Goal: Task Accomplishment & Management: Manage account settings

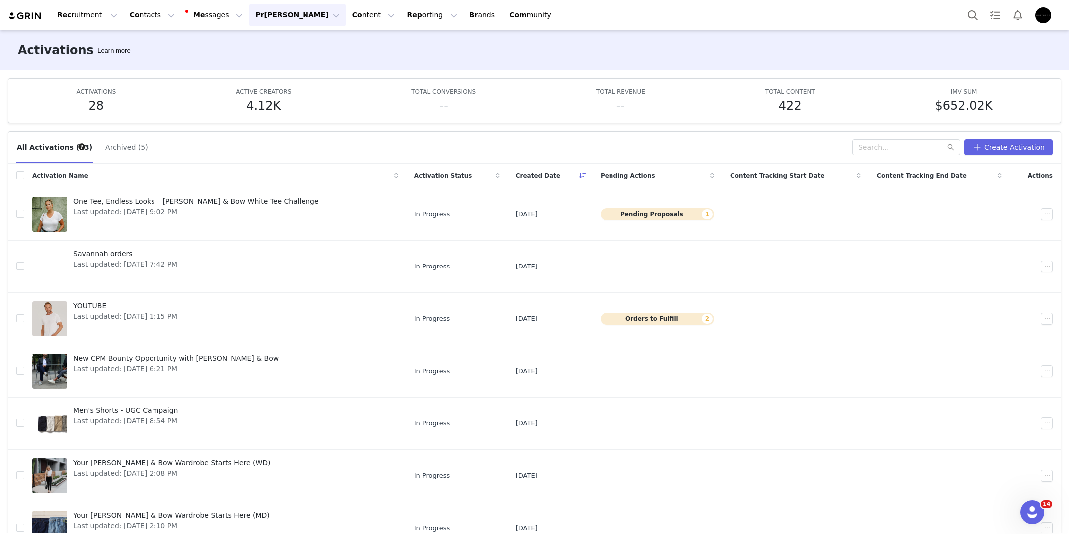
click at [251, 23] on button "[PERSON_NAME] [PERSON_NAME]" at bounding box center [297, 15] width 96 height 22
click at [266, 77] on span "Pa yments" at bounding box center [260, 81] width 36 height 8
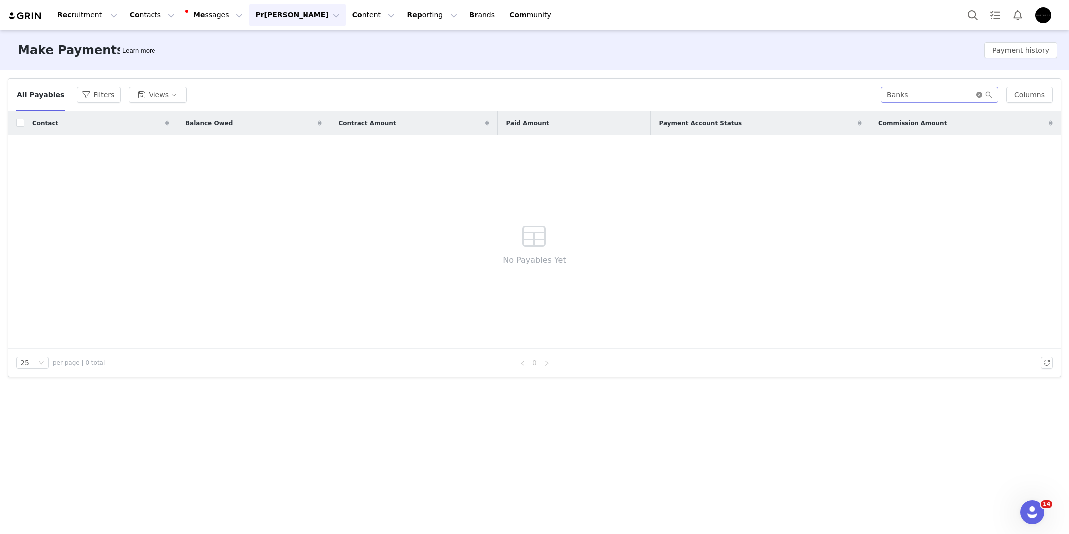
click at [981, 92] on icon "icon: close-circle" at bounding box center [979, 95] width 6 height 6
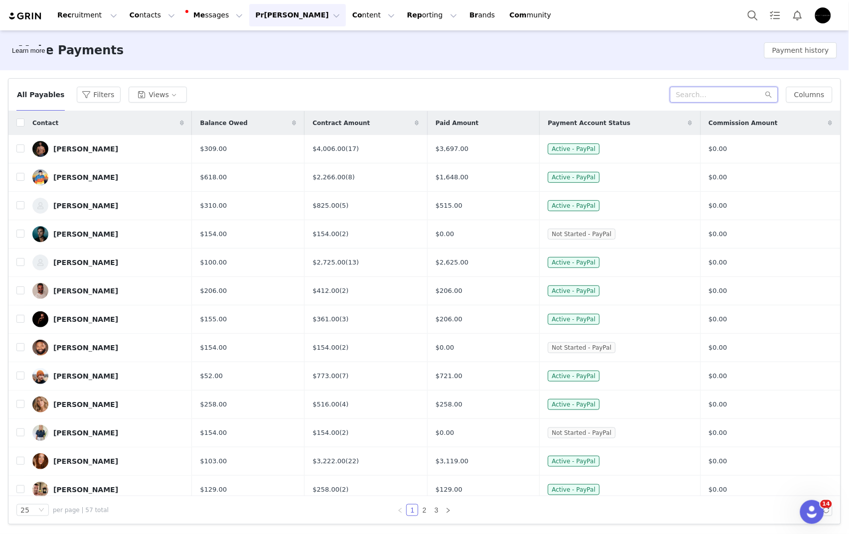
click at [694, 87] on input "text" at bounding box center [724, 95] width 108 height 16
paste input "[PERSON_NAME]"
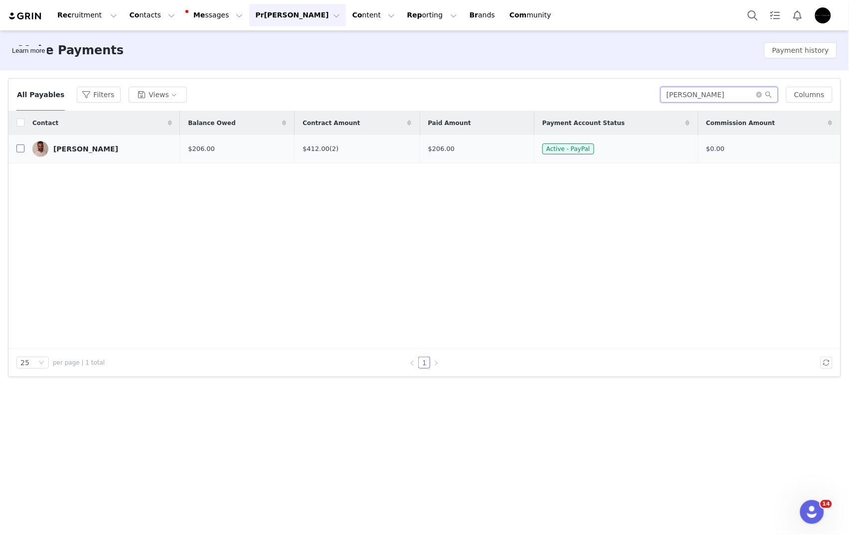
type input "[PERSON_NAME]"
click at [20, 149] on input "checkbox" at bounding box center [20, 149] width 8 height 8
checkbox input "true"
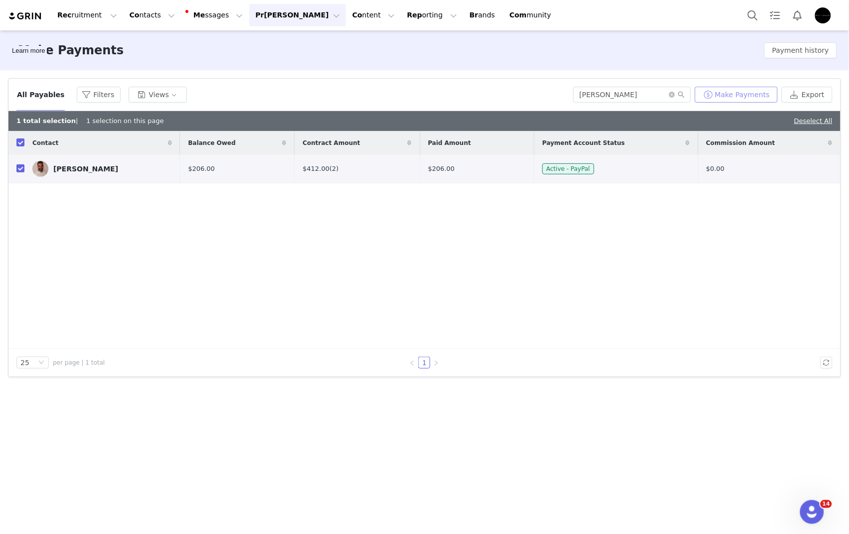
click at [719, 99] on button "Make Payments" at bounding box center [736, 95] width 83 height 16
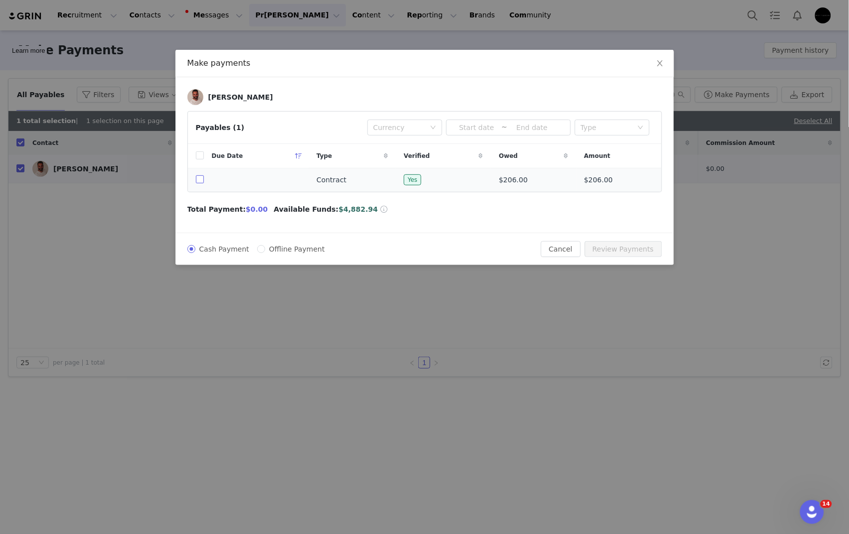
click at [196, 177] on input "checkbox" at bounding box center [200, 179] width 8 height 8
checkbox input "true"
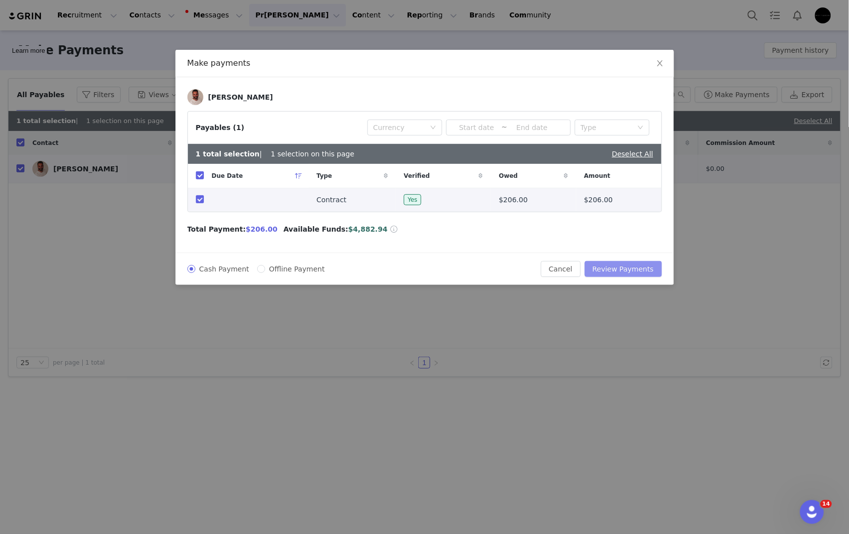
click at [613, 270] on button "Review Payments" at bounding box center [623, 269] width 77 height 16
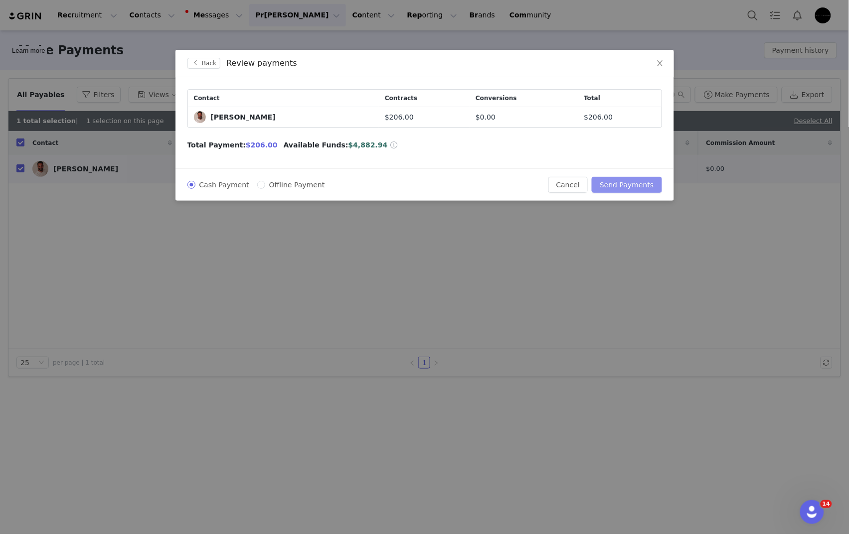
click at [637, 182] on button "Send Payments" at bounding box center [627, 185] width 70 height 16
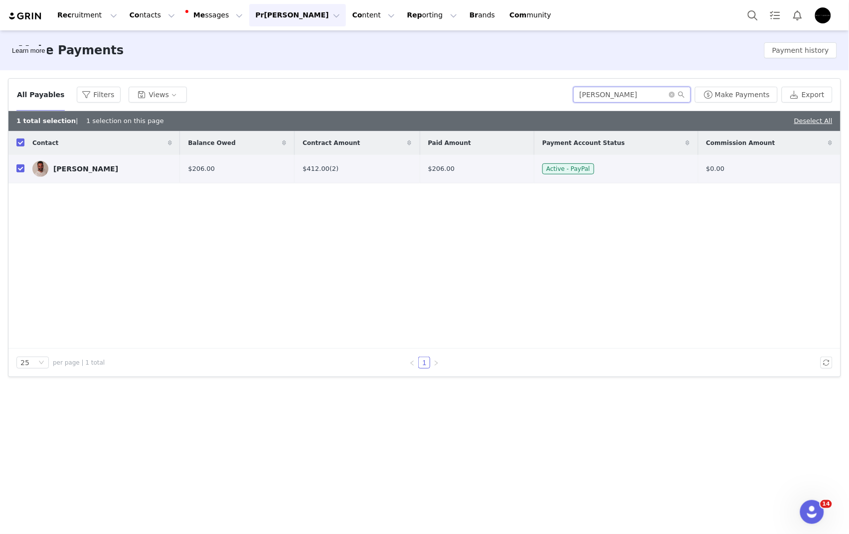
click at [624, 88] on input "[PERSON_NAME]" at bounding box center [632, 95] width 118 height 16
paste input "[PERSON_NAME]"
type input "[PERSON_NAME]"
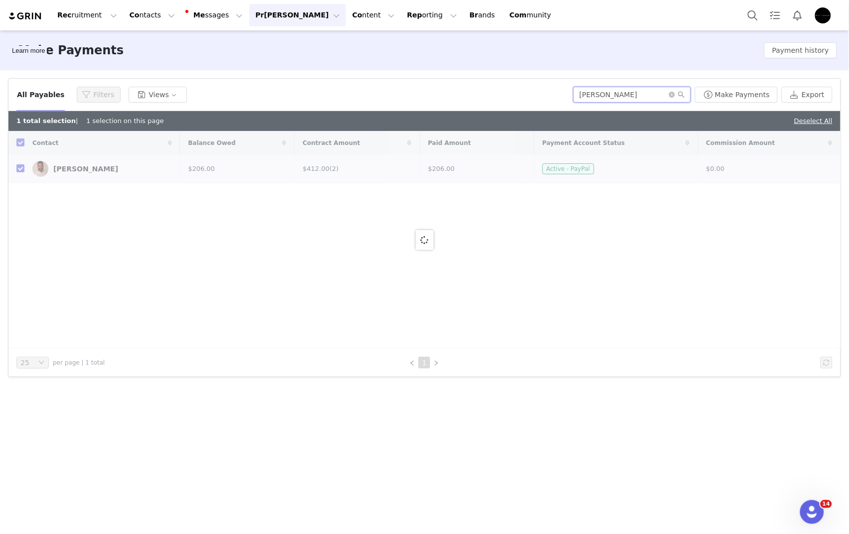
checkbox input "false"
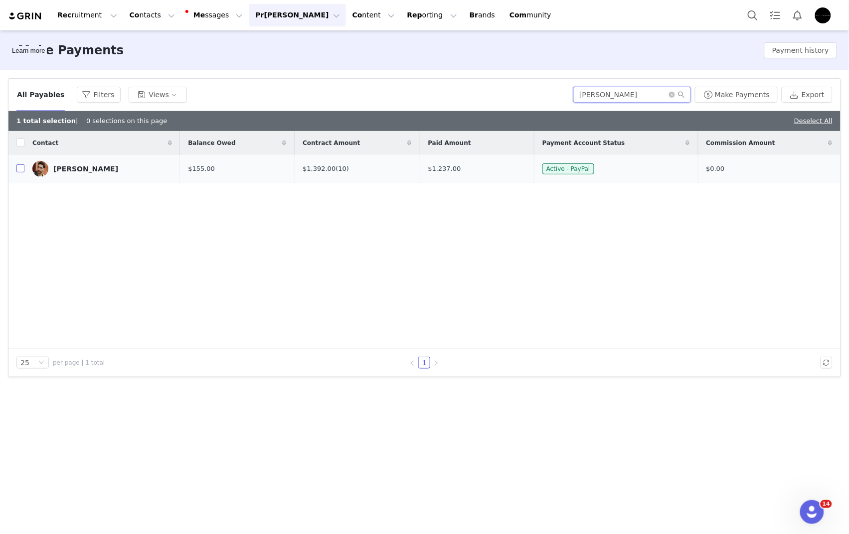
type input "[PERSON_NAME]"
click at [22, 168] on input "checkbox" at bounding box center [20, 168] width 8 height 8
checkbox input "true"
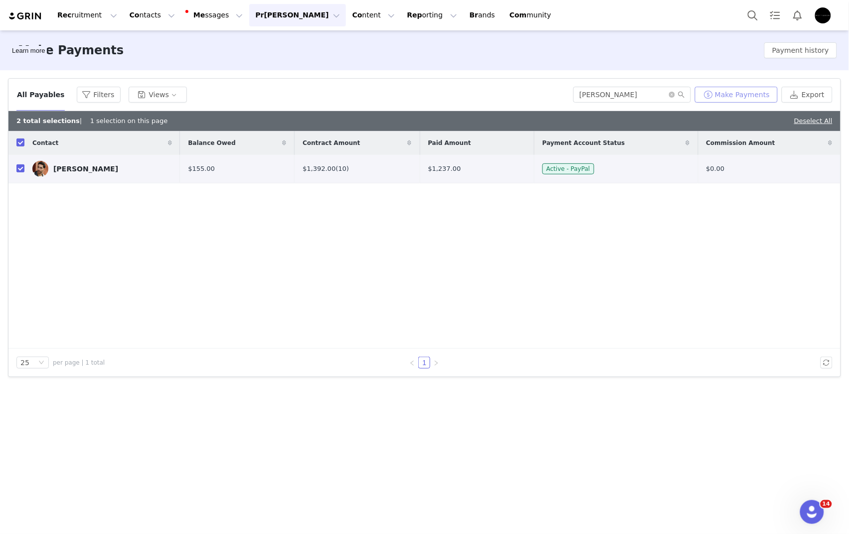
click at [760, 97] on button "Make Payments" at bounding box center [736, 95] width 83 height 16
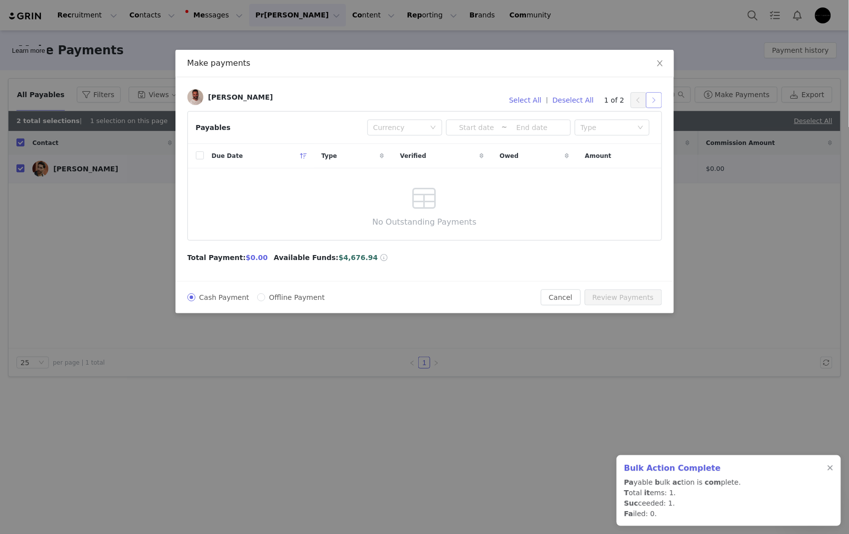
click at [650, 100] on button "button" at bounding box center [654, 100] width 16 height 16
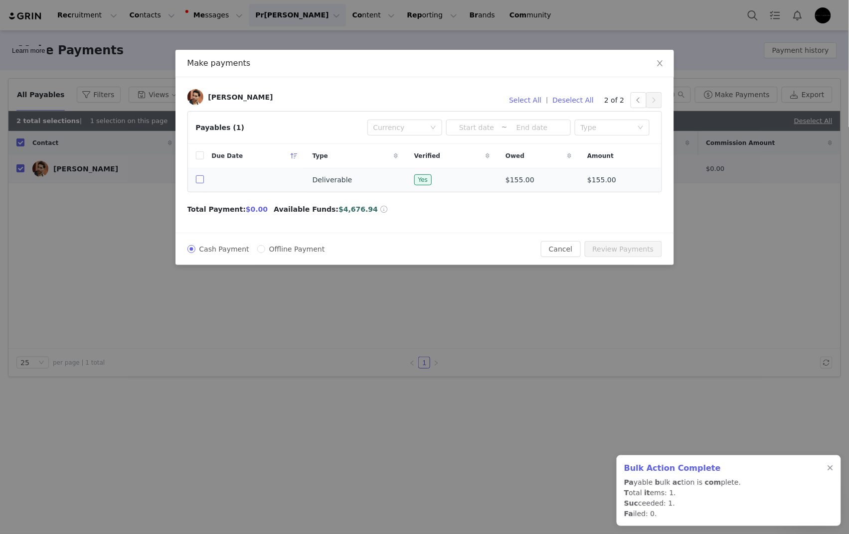
click at [201, 185] on label at bounding box center [200, 180] width 8 height 10
click at [201, 183] on input "checkbox" at bounding box center [200, 179] width 8 height 8
checkbox input "true"
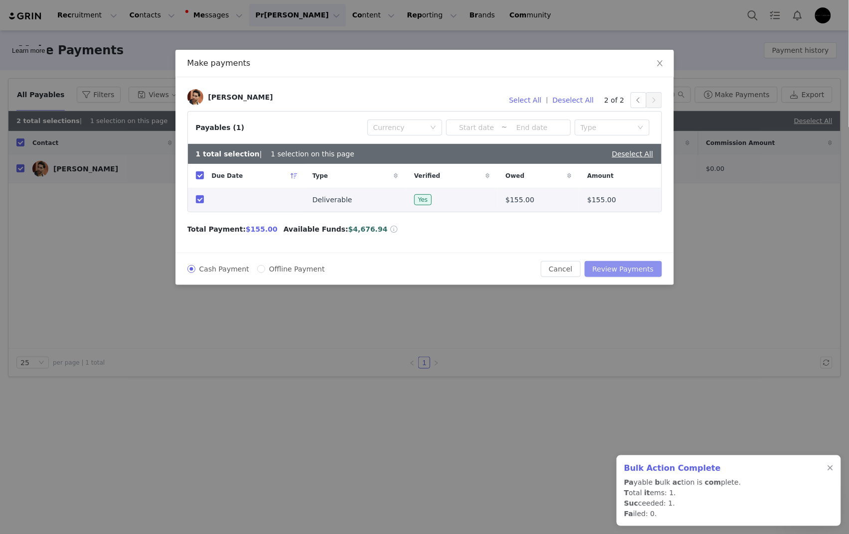
click at [637, 270] on button "Review Payments" at bounding box center [623, 269] width 77 height 16
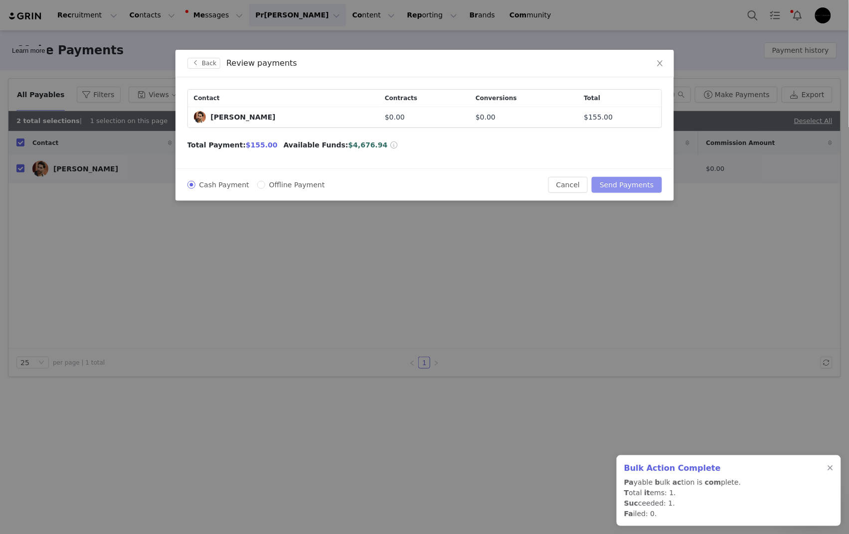
click at [643, 184] on button "Send Payments" at bounding box center [627, 185] width 70 height 16
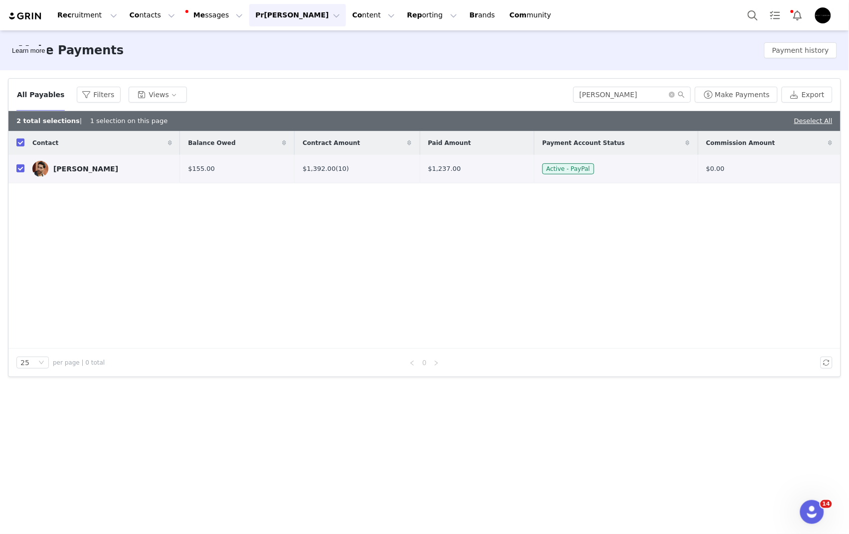
click at [818, 113] on div "2 total selections | 1 selection on this page Deselect All" at bounding box center [424, 121] width 832 height 20
click at [814, 119] on link "Deselect All" at bounding box center [813, 120] width 38 height 7
checkbox input "false"
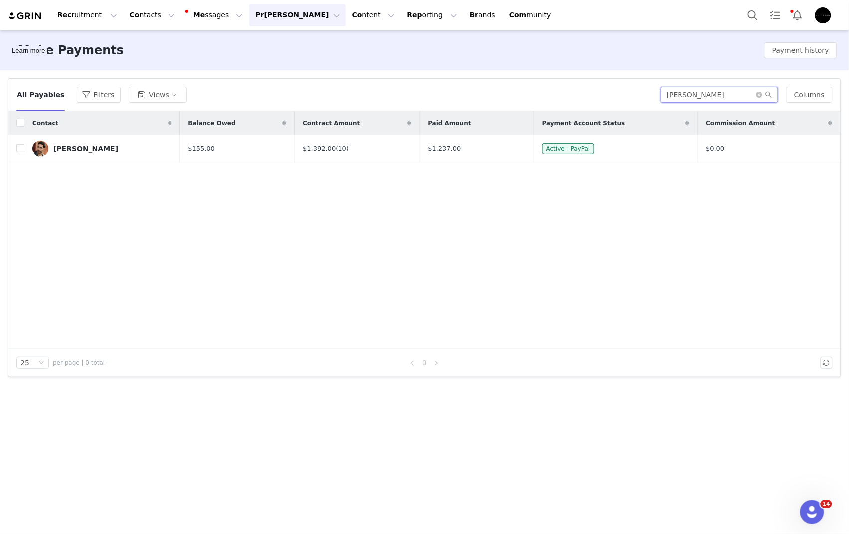
click at [756, 100] on input "[PERSON_NAME]" at bounding box center [719, 95] width 118 height 16
click at [758, 98] on icon "icon: close-circle" at bounding box center [759, 95] width 6 height 6
